Goal: Information Seeking & Learning: Learn about a topic

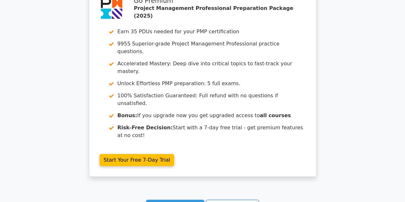
scroll to position [2391, 0]
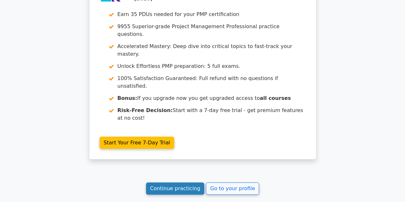
click at [180, 182] on link "Continue practicing" at bounding box center [175, 188] width 59 height 12
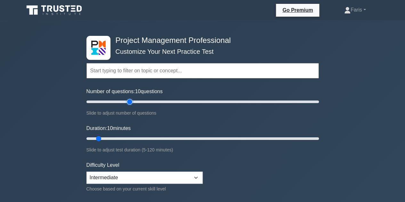
click at [128, 102] on input "Number of questions: 10 questions" at bounding box center [202, 102] width 232 height 8
click at [114, 102] on input "Number of questions: 25 questions" at bounding box center [202, 102] width 232 height 8
type input "30"
click at [119, 102] on input "Number of questions: 25 questions" at bounding box center [202, 102] width 232 height 8
click at [115, 139] on input "Duration: 20 minutes" at bounding box center [202, 139] width 232 height 8
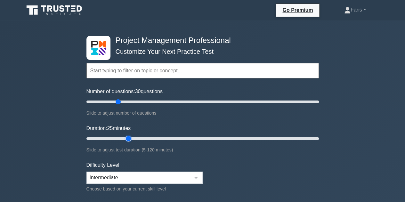
type input "25"
click at [131, 139] on input "Duration: 25 minutes" at bounding box center [202, 139] width 232 height 8
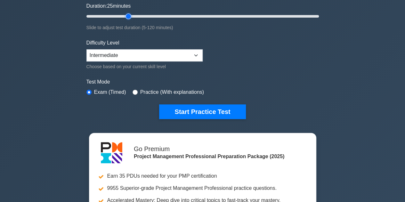
scroll to position [128, 0]
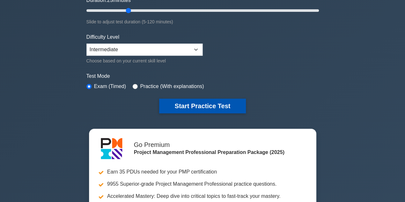
click at [203, 110] on button "Start Practice Test" at bounding box center [202, 106] width 86 height 15
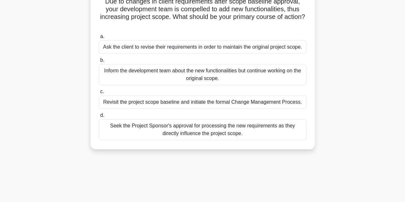
scroll to position [64, 0]
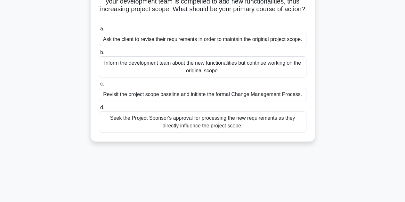
click at [136, 97] on div "Revisit the project scope baseline and initiate the formal Change Management Pr…" at bounding box center [202, 94] width 207 height 13
click at [99, 86] on input "c. Revisit the project scope baseline and initiate the formal Change Management…" at bounding box center [99, 84] width 0 height 4
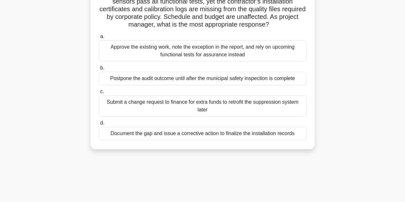
click at [181, 132] on div "Document the gap and issue a corrective action to finalize the installation rec…" at bounding box center [202, 133] width 207 height 13
click at [99, 125] on input "d. Document the gap and issue a corrective action to finalize the installation …" at bounding box center [99, 123] width 0 height 4
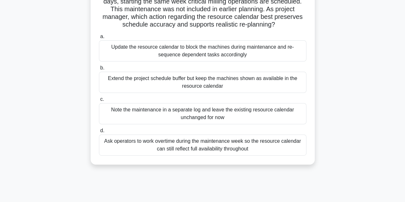
click at [177, 48] on div "Update the resource calendar to block the machines during maintenance and re-se…" at bounding box center [202, 50] width 207 height 21
click at [99, 39] on input "a. Update the resource calendar to block the machines during maintenance and re…" at bounding box center [99, 37] width 0 height 4
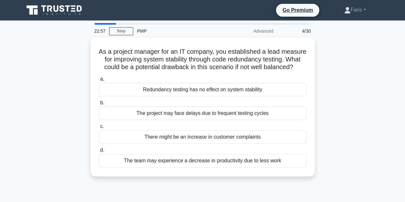
scroll to position [32, 0]
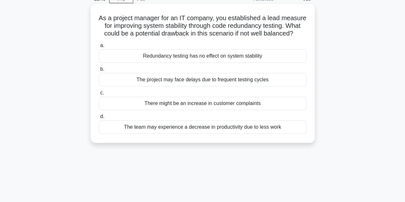
click at [130, 60] on div "Redundancy testing has no effect on system stability" at bounding box center [202, 55] width 207 height 13
click at [99, 48] on input "a. Redundancy testing has no effect on system stability" at bounding box center [99, 45] width 0 height 4
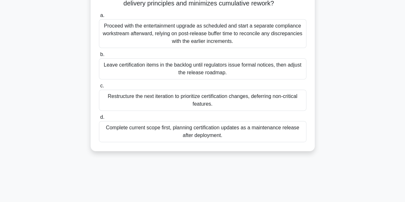
scroll to position [144, 0]
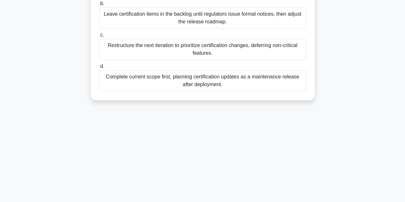
click at [122, 91] on div "Complete current scope first, planning certification updates as a maintenance r…" at bounding box center [202, 80] width 207 height 21
click at [99, 68] on input "d. Complete current scope first, planning certification updates as a maintenanc…" at bounding box center [99, 66] width 0 height 4
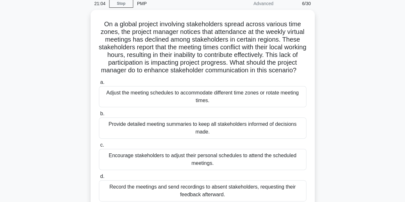
scroll to position [64, 0]
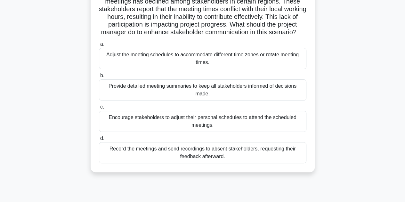
click at [123, 68] on div "Adjust the meeting schedules to accommodate different time zones or rotate meet…" at bounding box center [202, 58] width 207 height 21
click at [99, 46] on input "a. Adjust the meeting schedules to accommodate different time zones or rotate m…" at bounding box center [99, 44] width 0 height 4
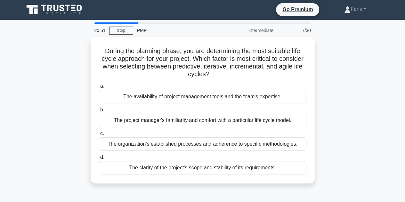
scroll to position [0, 0]
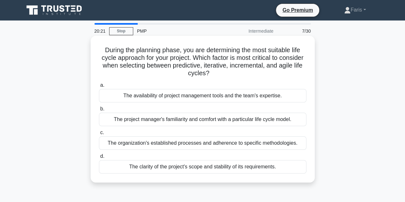
click at [138, 97] on div "The availability of project management tools and the team's expertise." at bounding box center [202, 95] width 207 height 13
click at [99, 87] on input "a. The availability of project management tools and the team's expertise." at bounding box center [99, 85] width 0 height 4
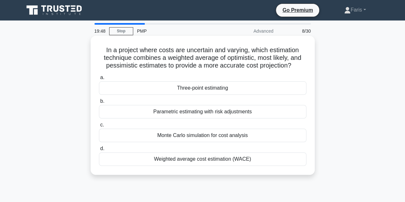
click at [191, 163] on div "Weighted average cost estimation (WACE)" at bounding box center [202, 158] width 207 height 13
click at [99, 151] on input "d. Weighted average cost estimation (WACE)" at bounding box center [99, 148] width 0 height 4
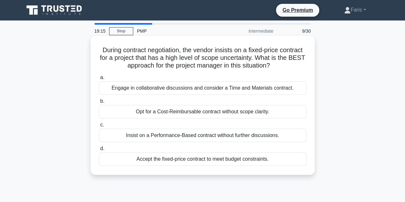
click at [203, 91] on div "Engage in collaborative discussions and consider a Time and Materials contract." at bounding box center [202, 87] width 207 height 13
click at [99, 80] on input "a. Engage in collaborative discussions and consider a Time and Materials contra…" at bounding box center [99, 77] width 0 height 4
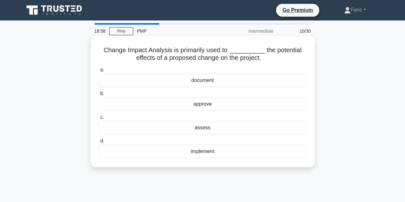
click at [190, 129] on div "assess" at bounding box center [202, 127] width 207 height 13
click at [99, 119] on input "c. assess" at bounding box center [99, 117] width 0 height 4
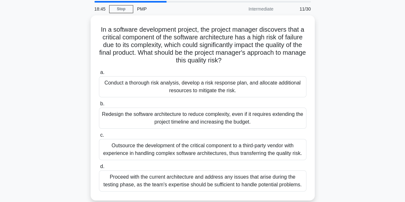
scroll to position [32, 0]
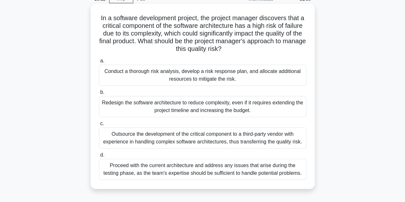
click at [129, 137] on div "Outsource the development of the critical component to a third-party vendor wit…" at bounding box center [202, 137] width 207 height 21
click at [99, 126] on input "c. Outsource the development of the critical component to a third-party vendor …" at bounding box center [99, 124] width 0 height 4
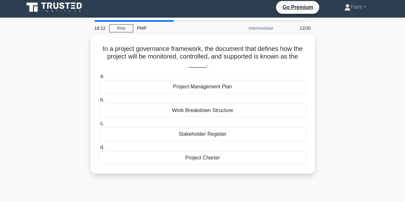
scroll to position [0, 0]
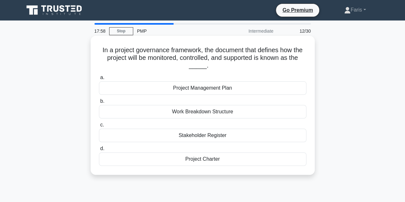
click at [216, 92] on div "Project Management Plan" at bounding box center [202, 87] width 207 height 13
click at [99, 80] on input "a. Project Management Plan" at bounding box center [99, 77] width 0 height 4
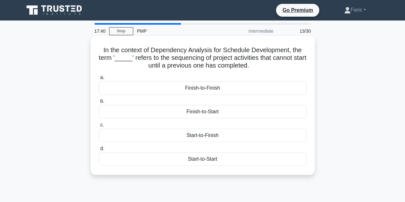
click at [198, 110] on div "Finish-to-Start" at bounding box center [202, 111] width 207 height 13
click at [99, 103] on input "b. Finish-to-Start" at bounding box center [99, 101] width 0 height 4
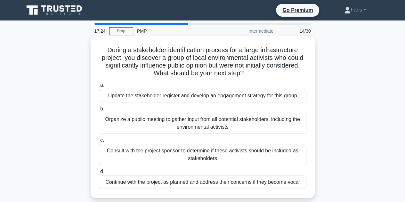
click at [165, 92] on div "Update the stakeholder register and develop an engagement strategy for this gro…" at bounding box center [202, 95] width 207 height 13
click at [99, 87] on input "a. Update the stakeholder register and develop an engagement strategy for this …" at bounding box center [99, 85] width 0 height 4
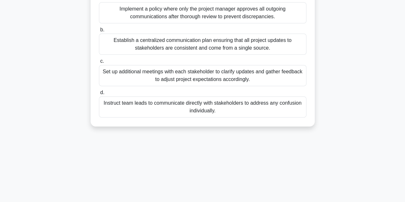
scroll to position [32, 0]
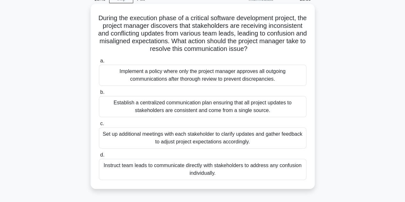
click at [212, 82] on div "Implement a policy where only the project manager approves all outgoing communi…" at bounding box center [202, 75] width 207 height 21
click at [99, 63] on input "a. Implement a policy where only the project manager approves all outgoing comm…" at bounding box center [99, 61] width 0 height 4
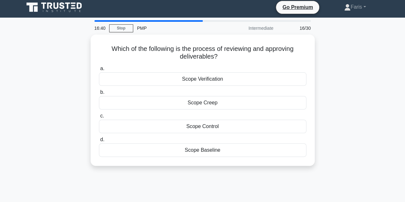
scroll to position [0, 0]
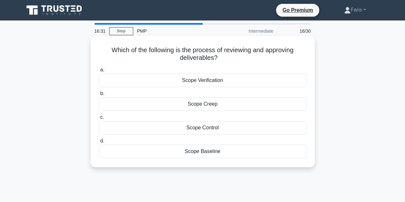
click at [186, 82] on div "Scope Verification" at bounding box center [202, 80] width 207 height 13
click at [99, 72] on input "a. Scope Verification" at bounding box center [99, 70] width 0 height 4
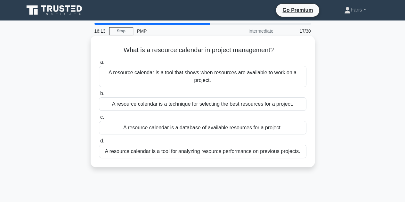
click at [144, 126] on div "A resource calendar is a database of available resources for a project." at bounding box center [202, 127] width 207 height 13
click at [99, 119] on input "c. A resource calendar is a database of available resources for a project." at bounding box center [99, 117] width 0 height 4
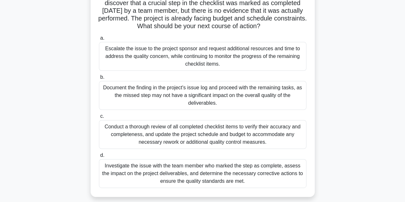
scroll to position [128, 0]
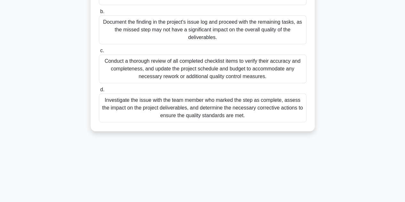
click at [130, 112] on div "Investigate the issue with the team member who marked the step as complete, ass…" at bounding box center [202, 107] width 207 height 29
click at [99, 92] on input "d. Investigate the issue with the team member who marked the step as complete, …" at bounding box center [99, 90] width 0 height 4
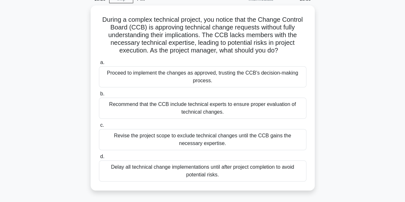
scroll to position [96, 0]
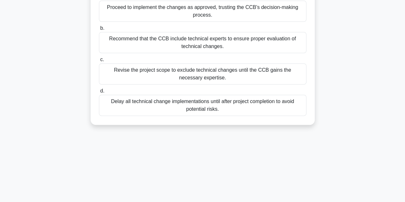
click at [158, 41] on div "Recommend that the CCB include technical experts to ensure proper evaluation of…" at bounding box center [202, 42] width 207 height 21
click at [99, 30] on input "b. Recommend that the CCB include technical experts to ensure proper evaluation…" at bounding box center [99, 28] width 0 height 4
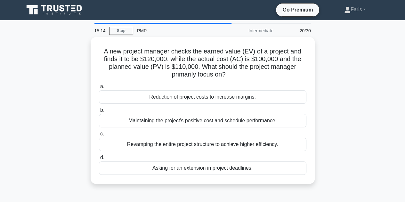
scroll to position [0, 0]
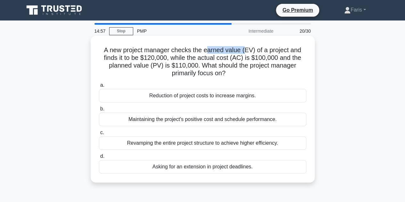
drag, startPoint x: 206, startPoint y: 52, endPoint x: 245, endPoint y: 51, distance: 39.0
click at [245, 51] on h5 "A new project manager checks the earned value (EV) of a project and finds it to…" at bounding box center [202, 61] width 209 height 31
copy h5 "arned value ("
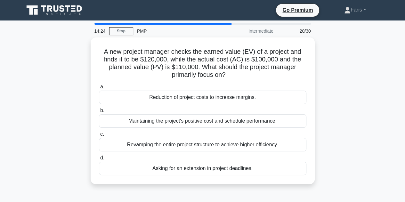
click at [365, 89] on div "A new project manager checks the earned value (EV) of a project and finds it to…" at bounding box center [202, 114] width 365 height 154
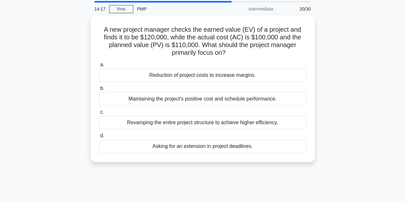
scroll to position [32, 0]
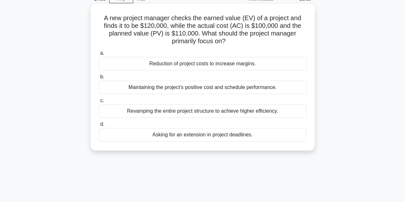
click at [253, 66] on div "Reduction of project costs to increase margins." at bounding box center [202, 63] width 207 height 13
click at [99, 55] on input "a. Reduction of project costs to increase margins." at bounding box center [99, 53] width 0 height 4
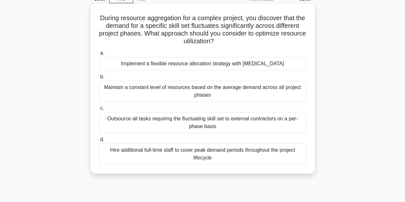
click at [234, 156] on div "Hire additional full-time staff to cover peak demand periods throughout the pro…" at bounding box center [202, 153] width 207 height 21
click at [99, 142] on input "d. Hire additional full-time staff to cover peak demand periods throughout the …" at bounding box center [99, 140] width 0 height 4
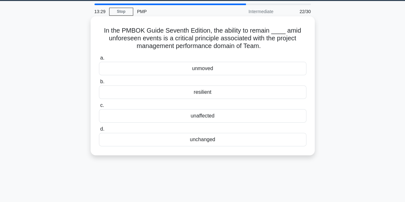
scroll to position [0, 0]
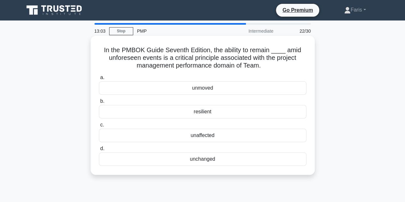
click at [220, 114] on div "resilient" at bounding box center [202, 111] width 207 height 13
click at [99, 103] on input "b. resilient" at bounding box center [99, 101] width 0 height 4
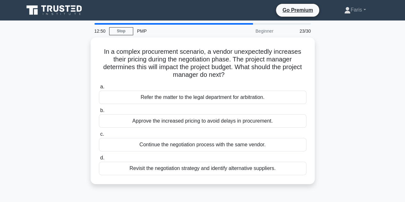
scroll to position [32, 0]
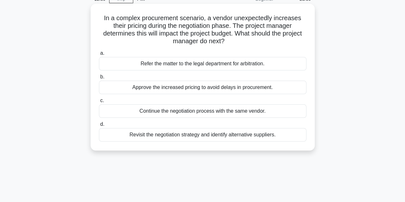
click at [269, 137] on div "Revisit the negotiation strategy and identify alternative suppliers." at bounding box center [202, 134] width 207 height 13
click at [99, 126] on input "d. Revisit the negotiation strategy and identify alternative suppliers." at bounding box center [99, 124] width 0 height 4
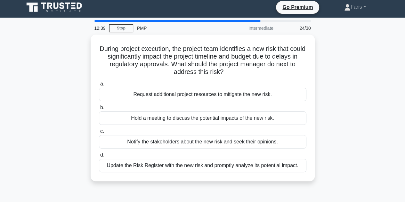
scroll to position [0, 0]
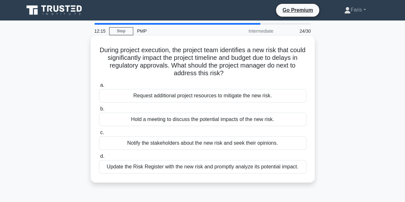
click at [296, 169] on div "Update the Risk Register with the new risk and promptly analyze its potential i…" at bounding box center [202, 166] width 207 height 13
click at [99, 158] on input "d. Update the Risk Register with the new risk and promptly analyze its potentia…" at bounding box center [99, 156] width 0 height 4
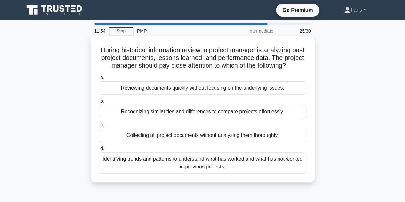
click at [258, 172] on div "Identifying trends and patterns to understand what has worked and what has not …" at bounding box center [202, 162] width 207 height 21
click at [99, 151] on input "d. Identifying trends and patterns to understand what has worked and what has n…" at bounding box center [99, 148] width 0 height 4
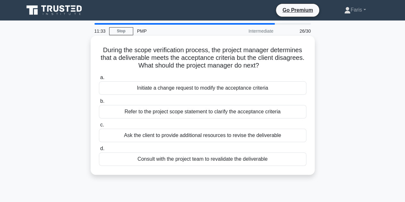
click at [295, 160] on div "Consult with the project team to revalidate the deliverable" at bounding box center [202, 158] width 207 height 13
click at [99, 151] on input "d. Consult with the project team to revalidate the deliverable" at bounding box center [99, 148] width 0 height 4
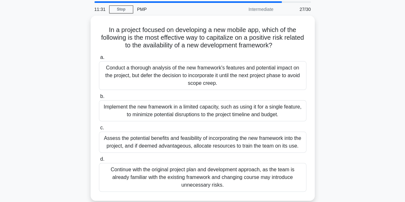
scroll to position [32, 0]
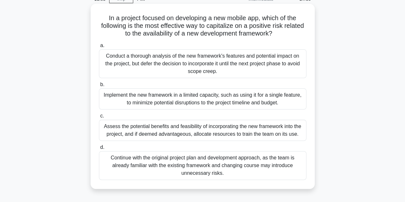
click at [295, 131] on div "Assess the potential benefits and feasibility of incorporating the new framewor…" at bounding box center [202, 130] width 207 height 21
click at [99, 118] on input "c. Assess the potential benefits and feasibility of incorporating the new frame…" at bounding box center [99, 116] width 0 height 4
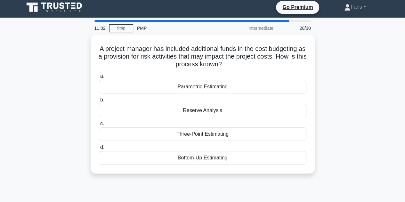
scroll to position [0, 0]
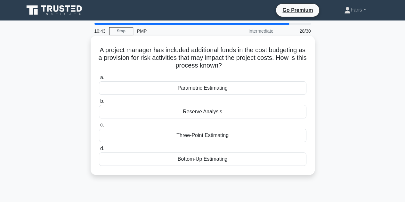
click at [253, 114] on div "Reserve Analysis" at bounding box center [202, 111] width 207 height 13
click at [99, 103] on input "b. Reserve Analysis" at bounding box center [99, 101] width 0 height 4
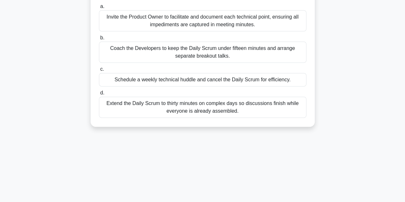
scroll to position [96, 0]
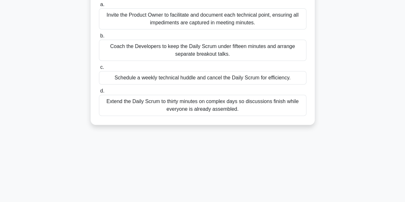
click at [214, 48] on div "Coach the Developers to keep the Daily Scrum under fifteen minutes and arrange …" at bounding box center [202, 50] width 207 height 21
click at [99, 38] on input "b. Coach the Developers to keep the Daily Scrum under fifteen minutes and arran…" at bounding box center [99, 36] width 0 height 4
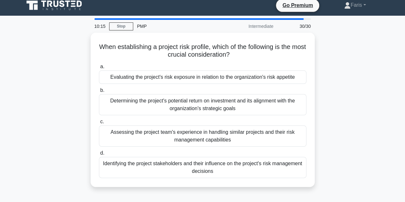
scroll to position [0, 0]
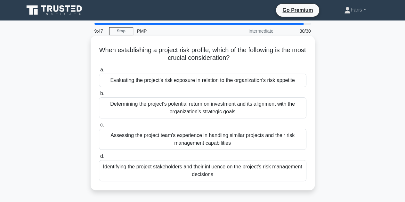
click at [288, 109] on div "Determining the project's potential return on investment and its alignment with…" at bounding box center [202, 107] width 207 height 21
click at [99, 96] on input "b. Determining the project's potential return on investment and its alignment w…" at bounding box center [99, 93] width 0 height 4
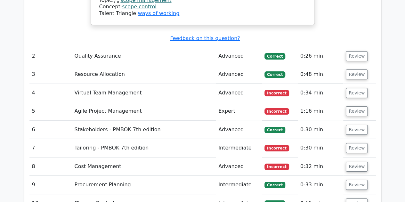
scroll to position [1151, 0]
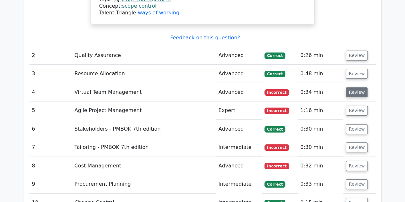
click at [351, 87] on button "Review" at bounding box center [356, 92] width 22 height 10
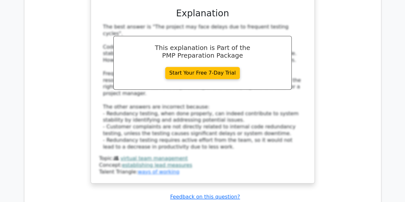
scroll to position [1439, 0]
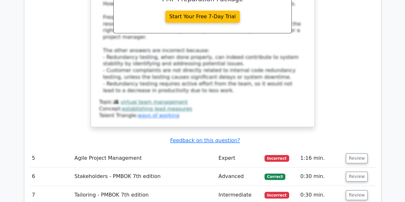
click at [343, 149] on td "Review" at bounding box center [359, 158] width 32 height 18
click at [347, 153] on button "Review" at bounding box center [356, 158] width 22 height 10
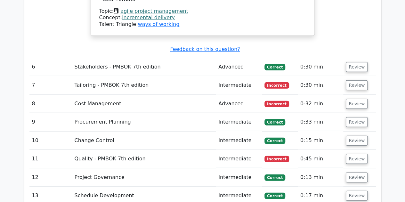
scroll to position [1919, 0]
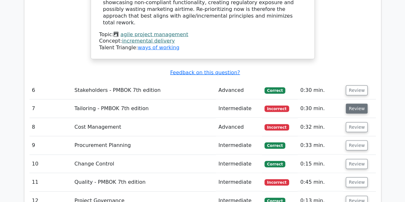
click at [360, 104] on button "Review" at bounding box center [356, 109] width 22 height 10
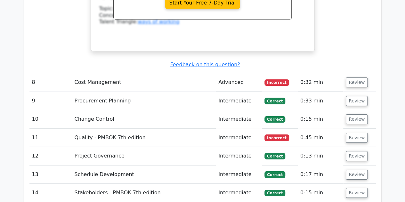
scroll to position [2175, 0]
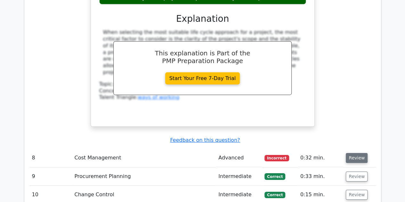
click at [352, 153] on button "Review" at bounding box center [356, 158] width 22 height 10
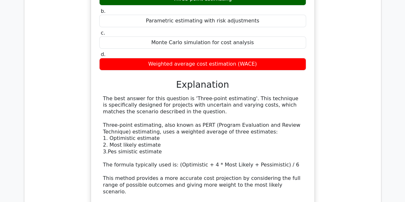
scroll to position [2591, 0]
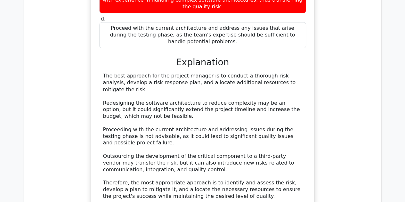
scroll to position [3038, 0]
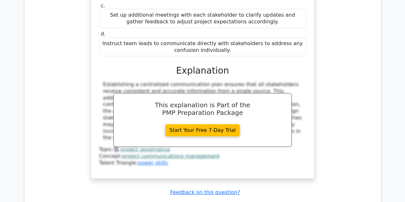
scroll to position [3390, 0]
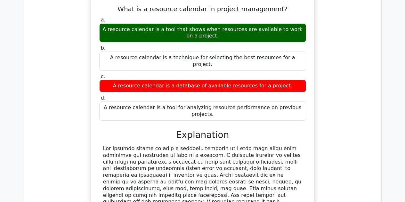
scroll to position [3710, 0]
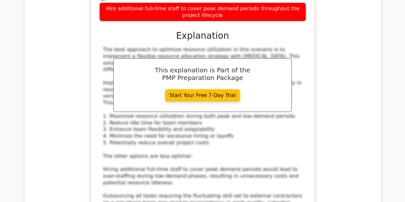
scroll to position [4510, 0]
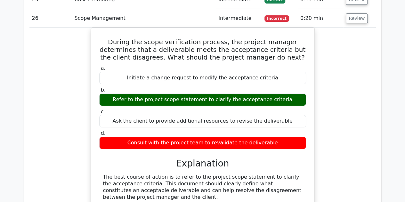
scroll to position [4829, 0]
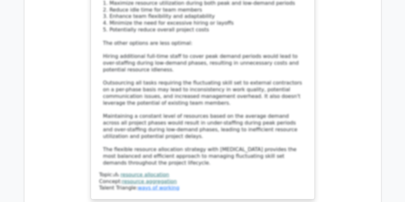
scroll to position [4574, 0]
